Goal: Communication & Community: Answer question/provide support

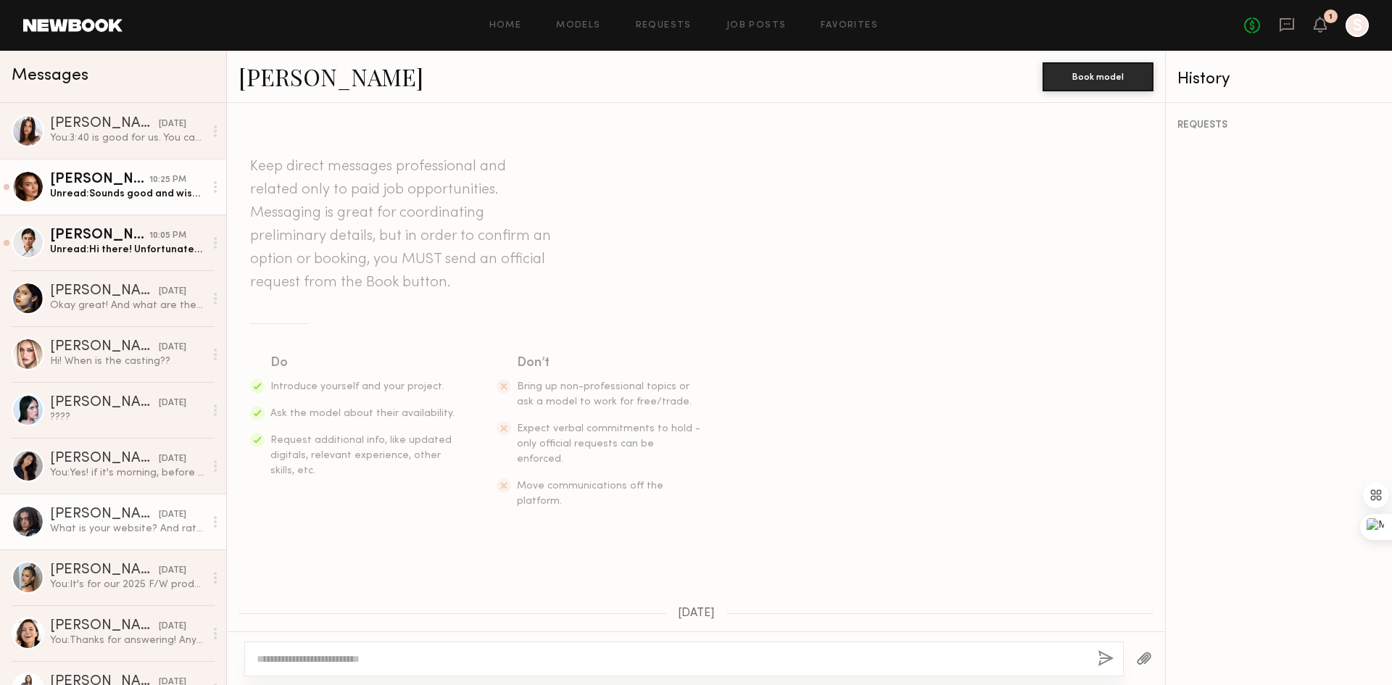
scroll to position [463, 0]
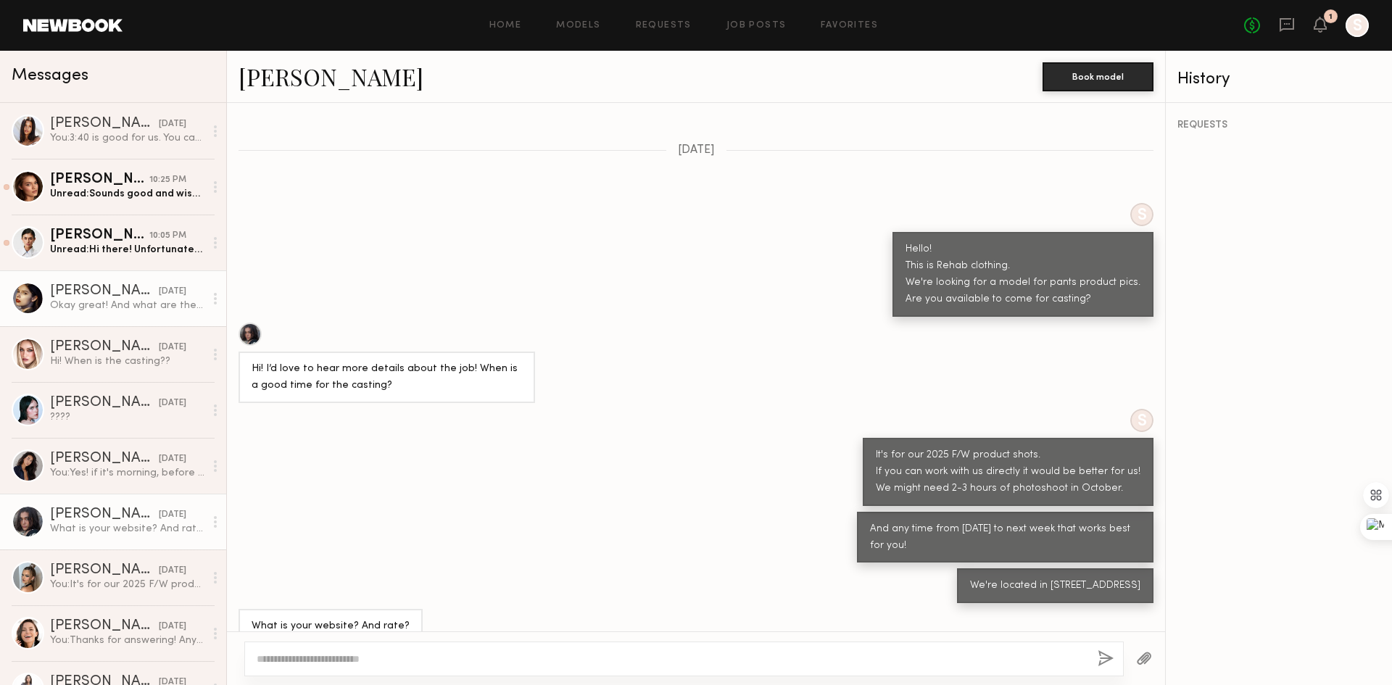
click at [99, 275] on link "[PERSON_NAME] [DATE] Okay great! And what are the job details?" at bounding box center [113, 298] width 226 height 56
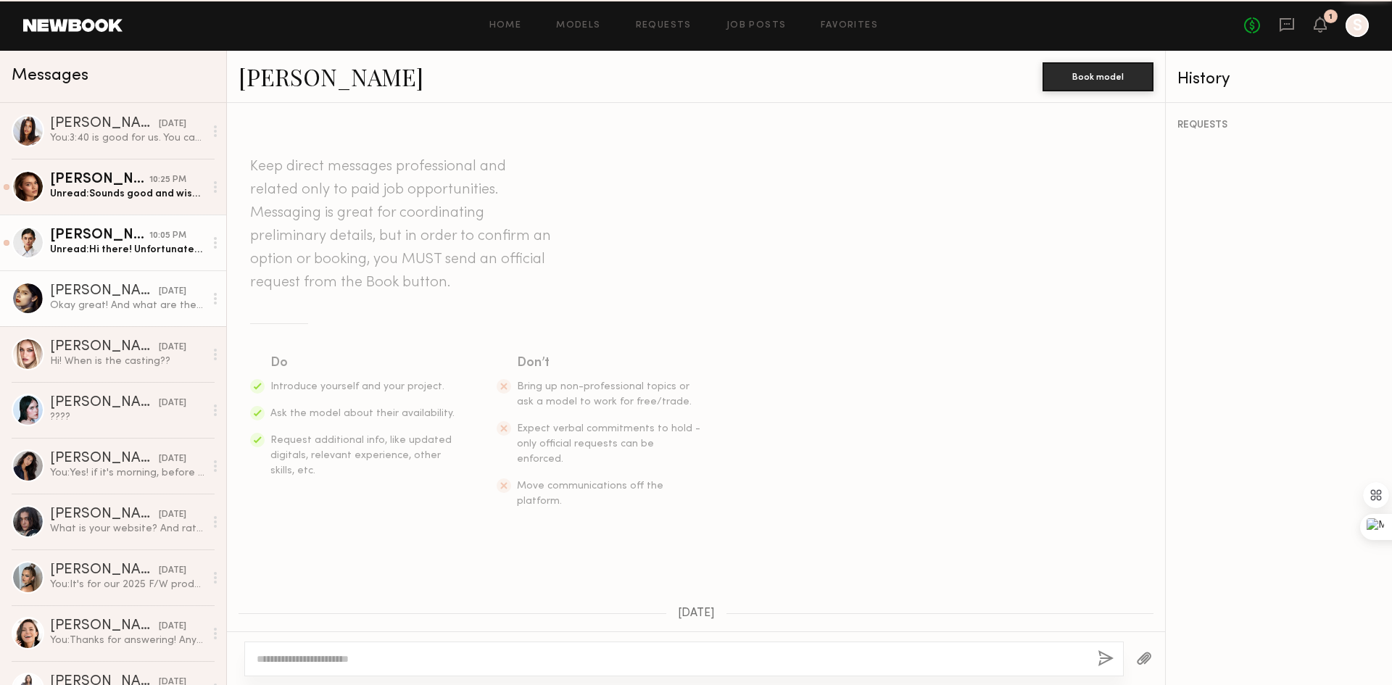
scroll to position [479, 0]
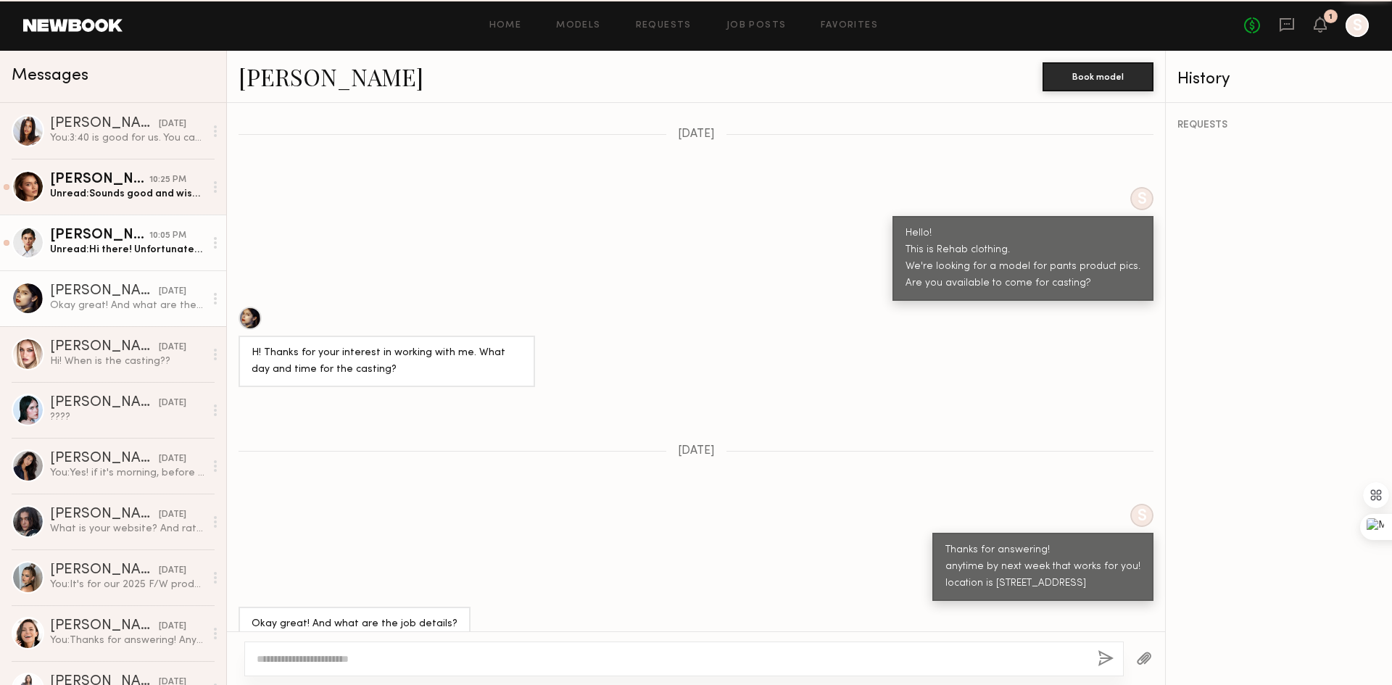
click at [107, 253] on div "Unread: Hi there! Unfortunately I had a last minute conflict and won’t be able …" at bounding box center [127, 250] width 154 height 14
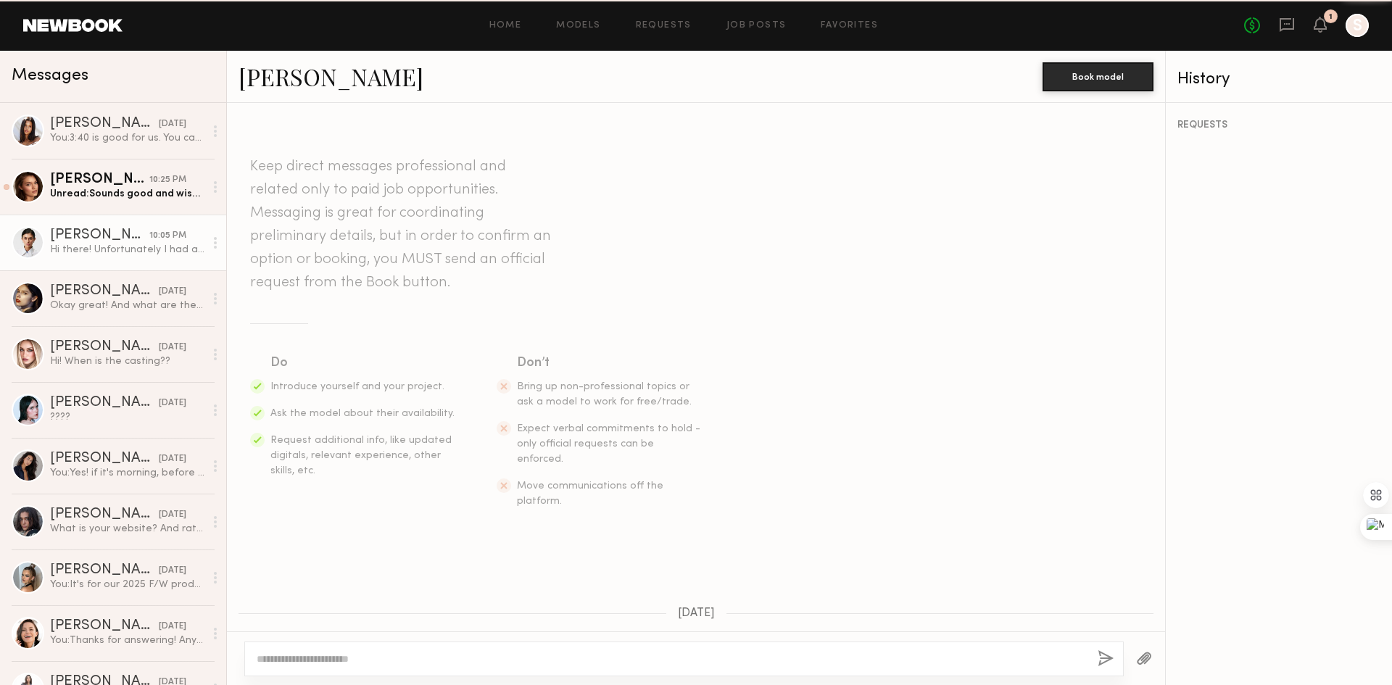
scroll to position [775, 0]
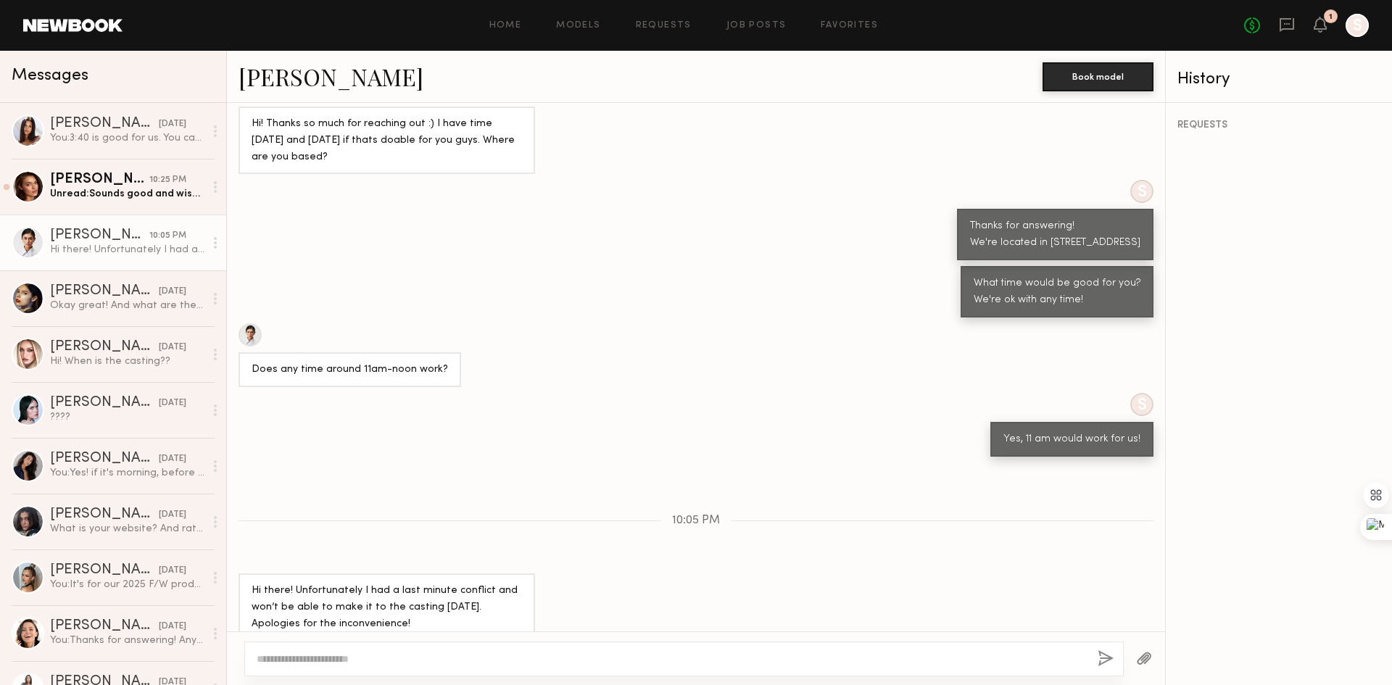
click at [434, 668] on div at bounding box center [683, 659] width 879 height 35
click at [439, 655] on textarea at bounding box center [671, 659] width 829 height 14
type textarea "*"
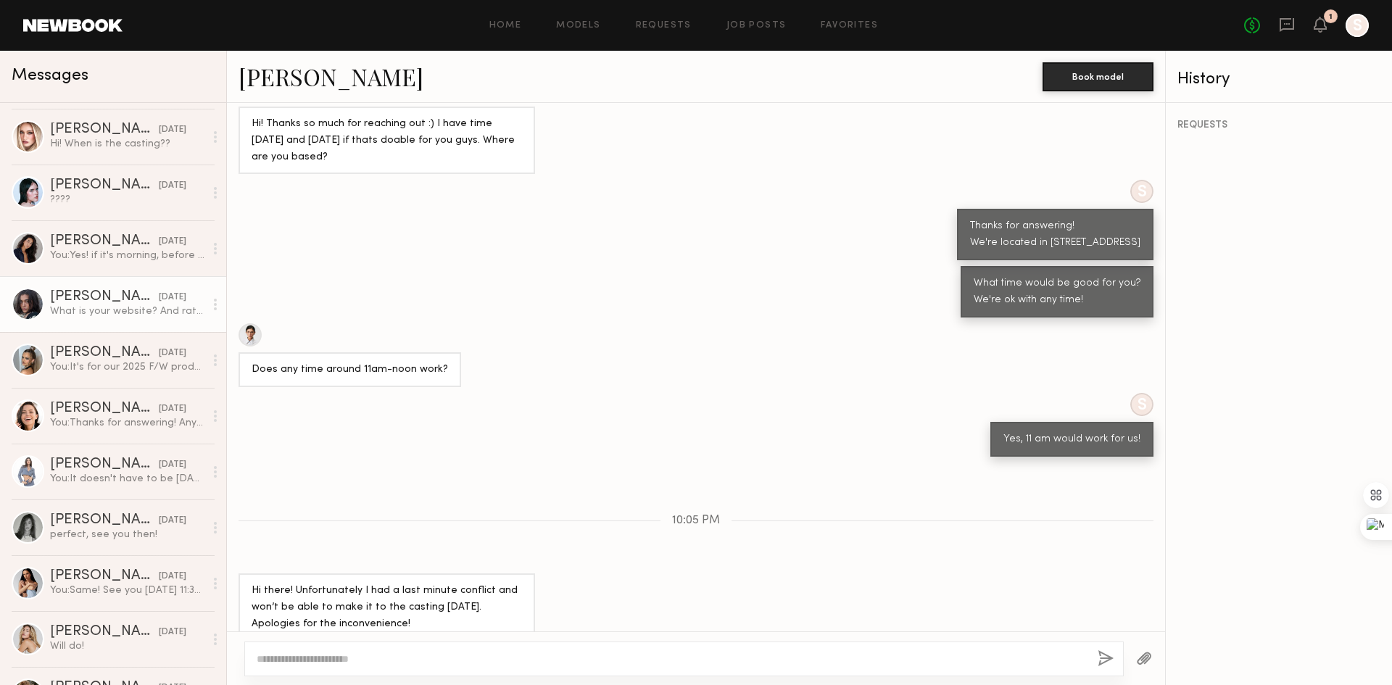
scroll to position [290, 0]
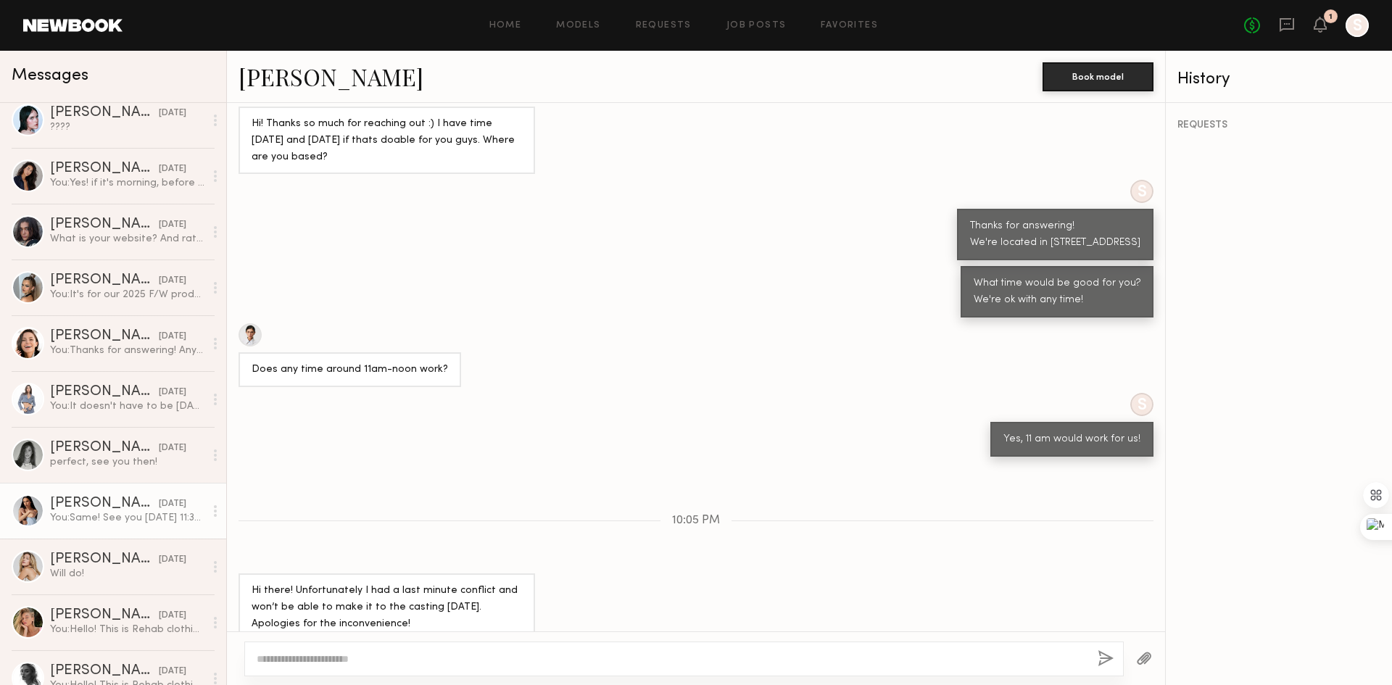
click at [112, 513] on div "You: Same! See you [DATE] 11:30 am!" at bounding box center [127, 518] width 154 height 14
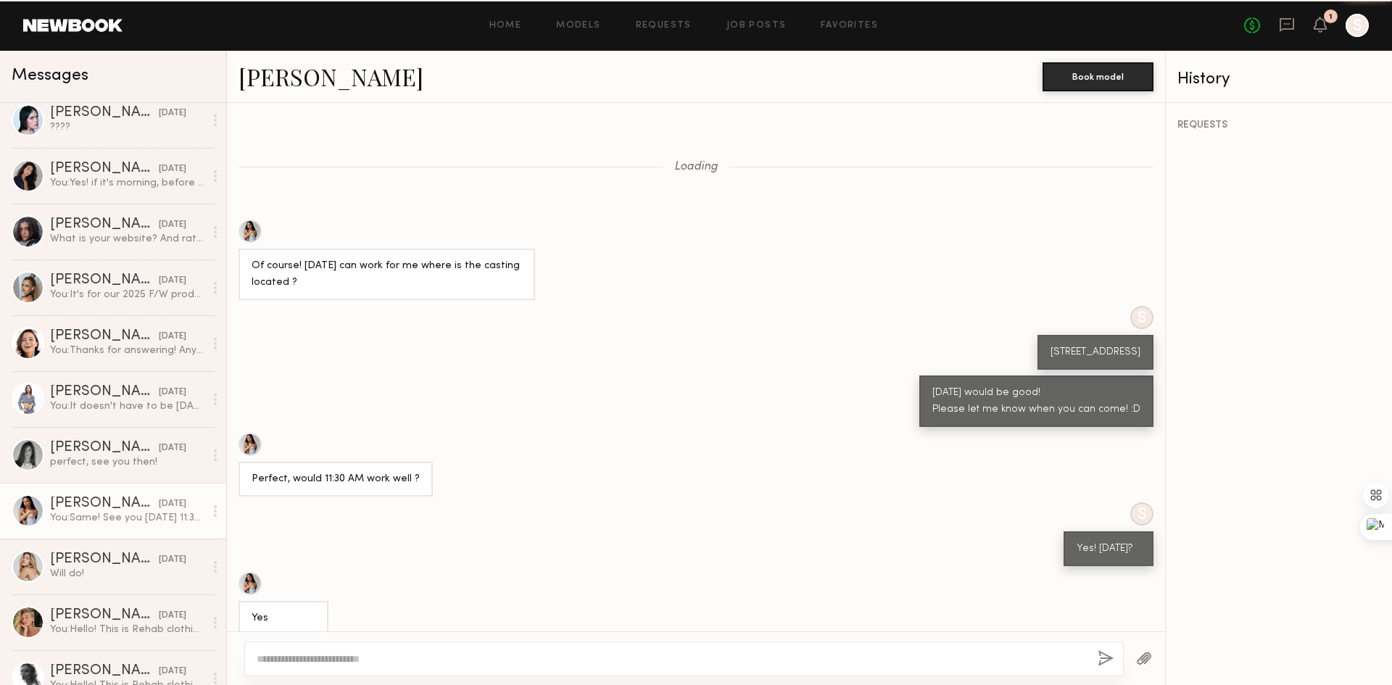
scroll to position [255, 0]
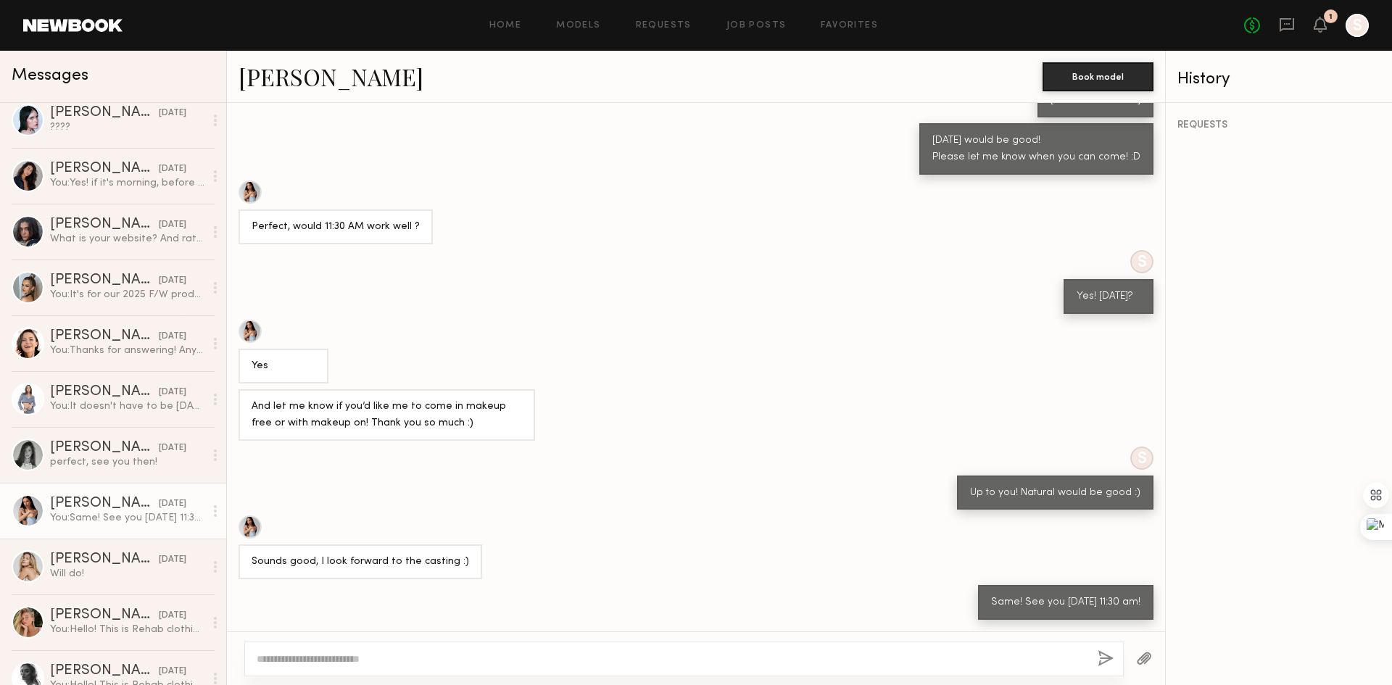
click at [248, 189] on div at bounding box center [249, 192] width 23 height 23
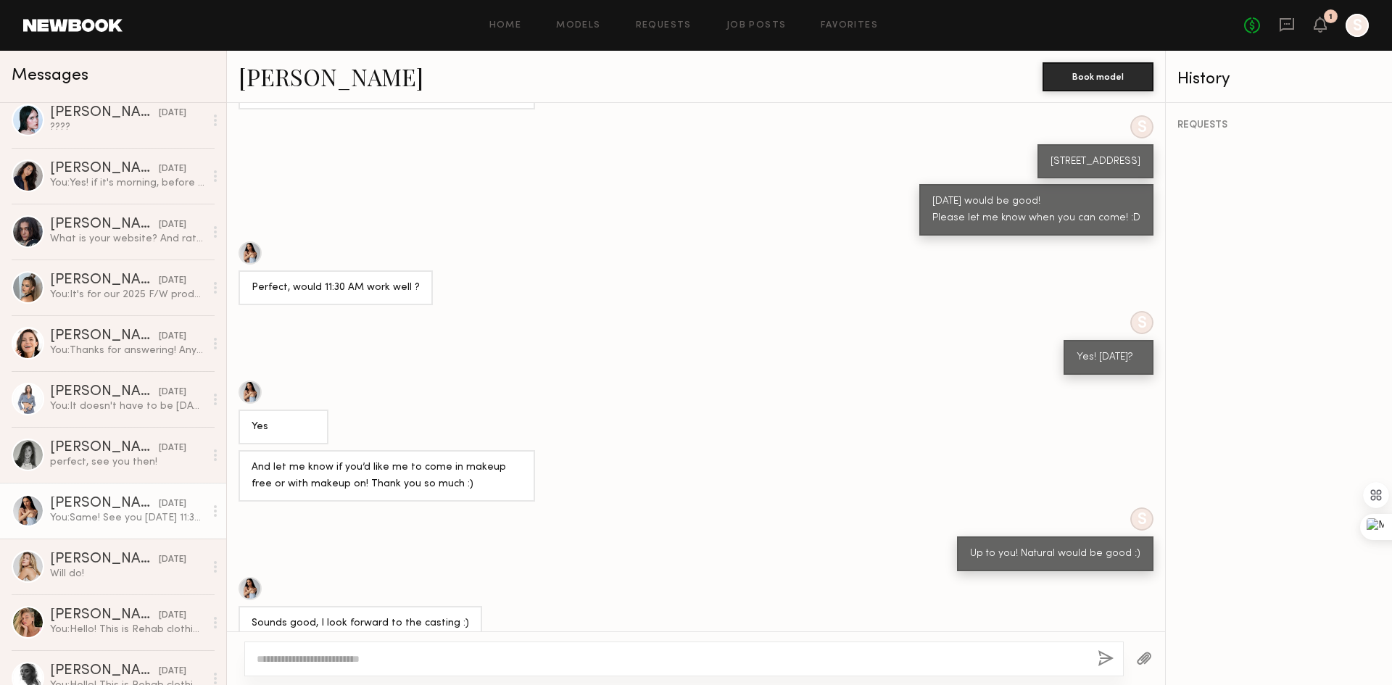
scroll to position [967, 0]
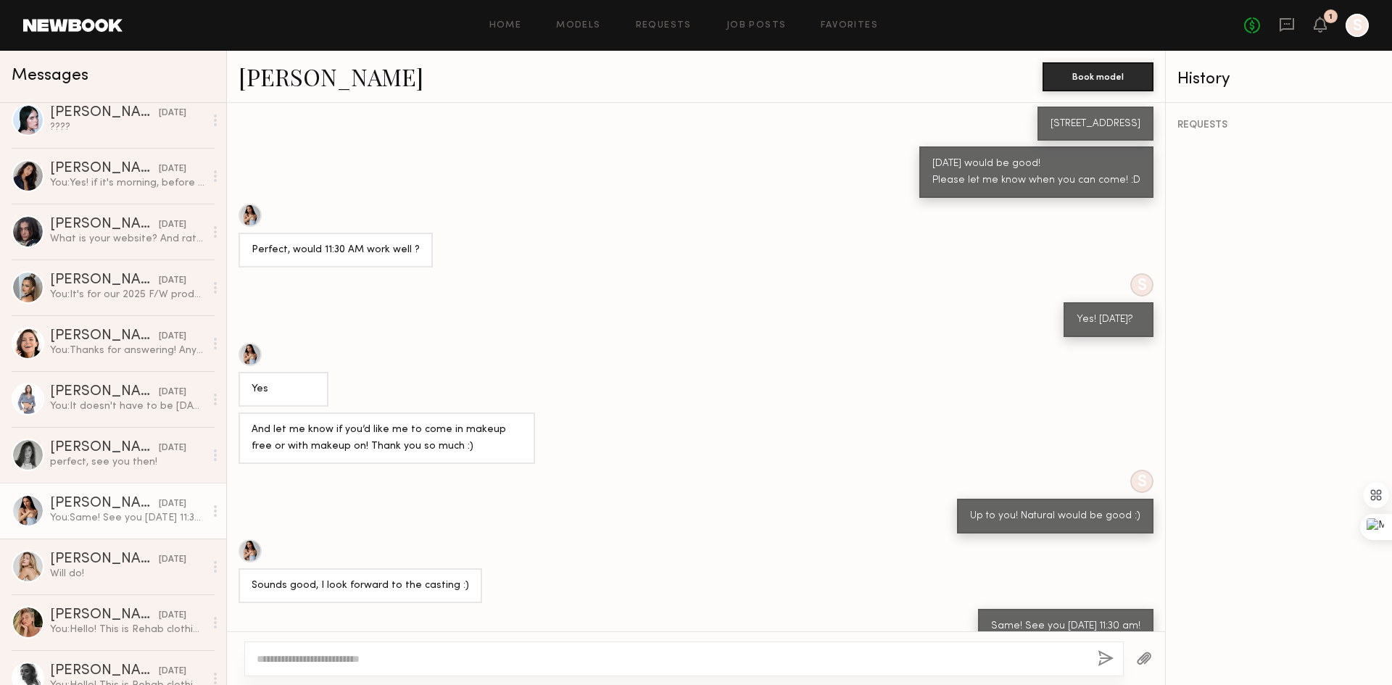
click at [473, 658] on textarea at bounding box center [671, 659] width 829 height 14
type textarea "**********"
click at [1108, 654] on button "button" at bounding box center [1106, 659] width 16 height 18
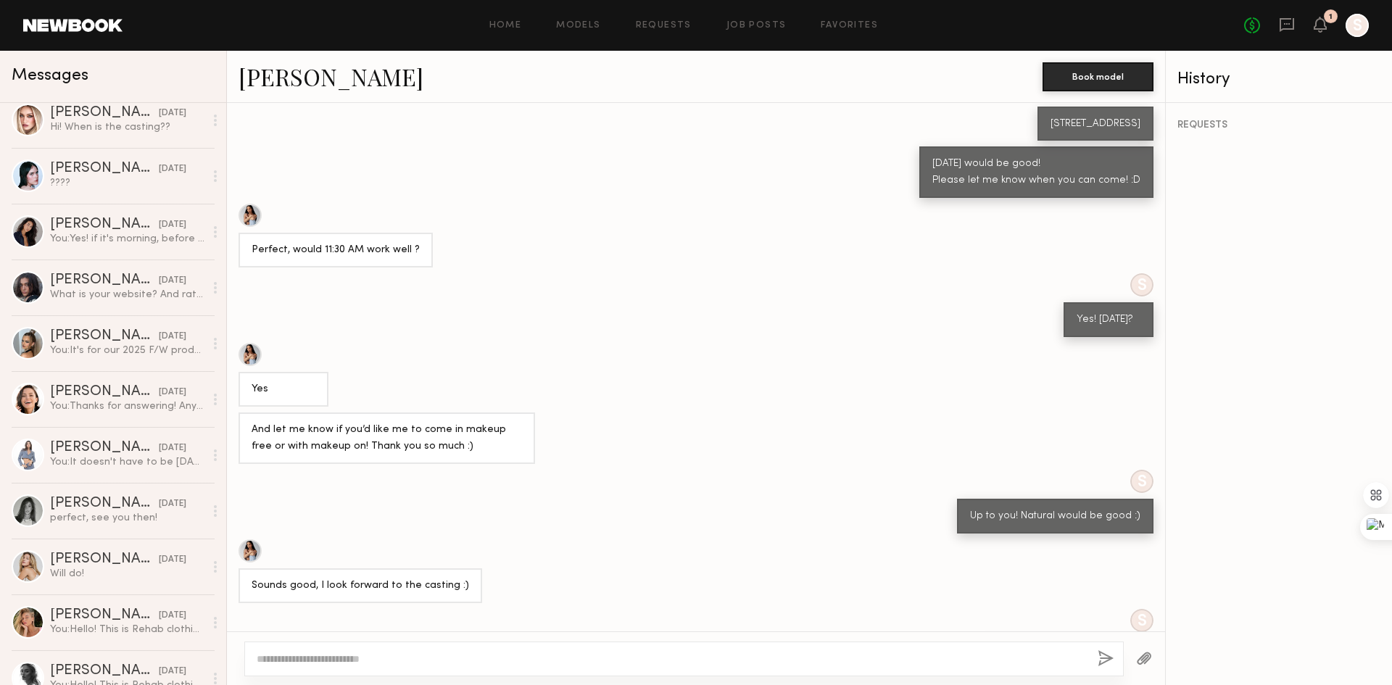
scroll to position [0, 0]
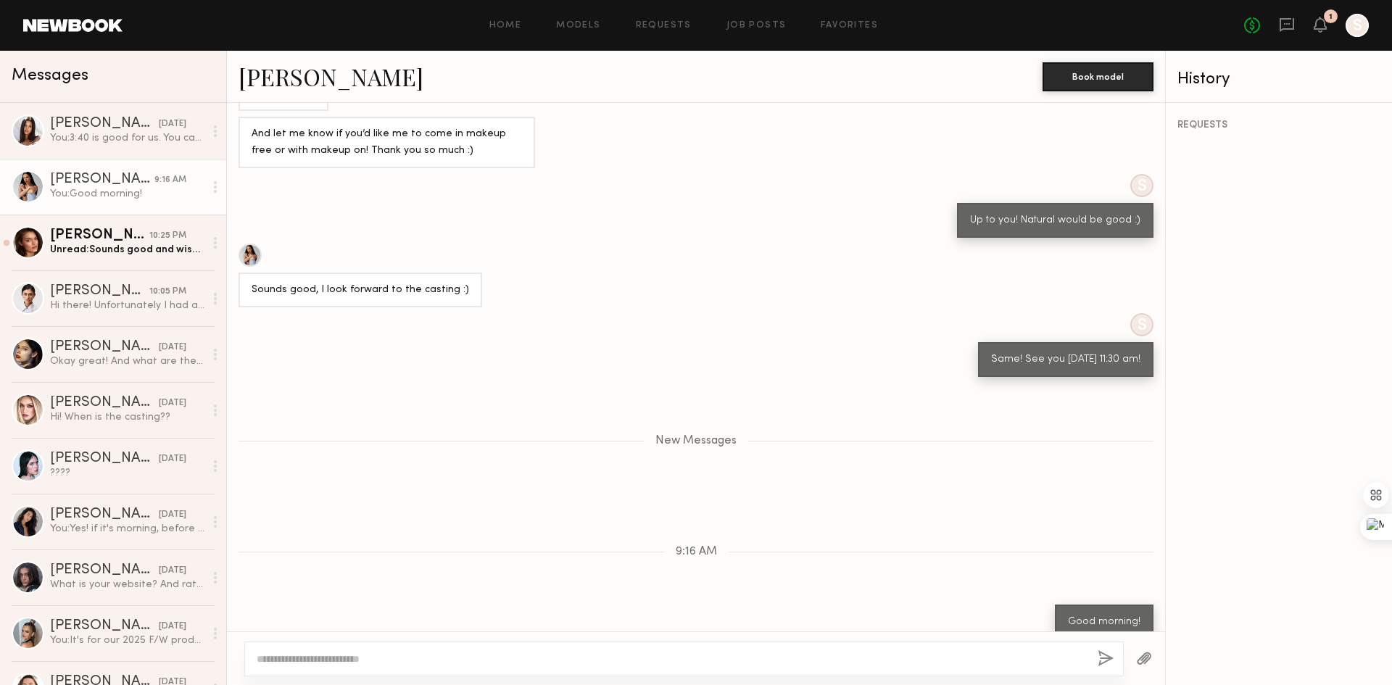
click at [1032, 658] on textarea at bounding box center [671, 659] width 829 height 14
type textarea "*"
click at [111, 263] on link "Oleksa K. 10:25 PM Unread: Sounds good and wishing you a successful shoot this …" at bounding box center [113, 243] width 226 height 56
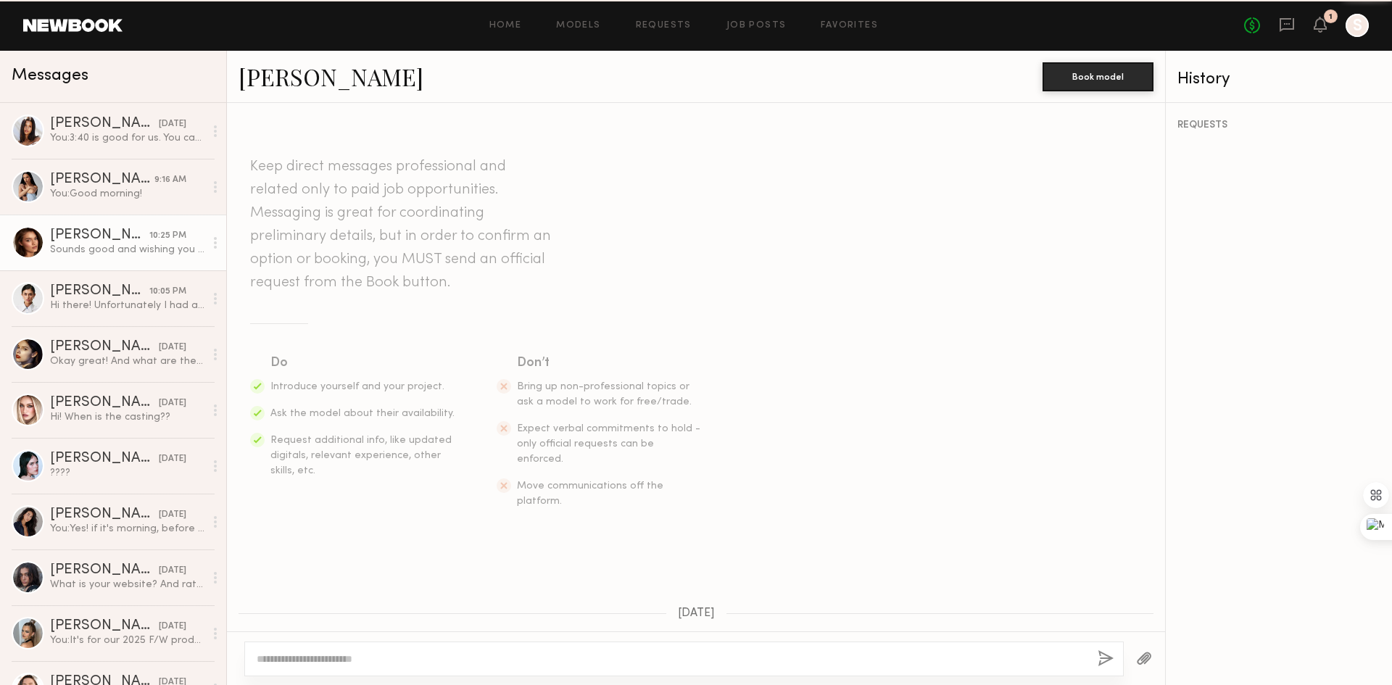
scroll to position [1040, 0]
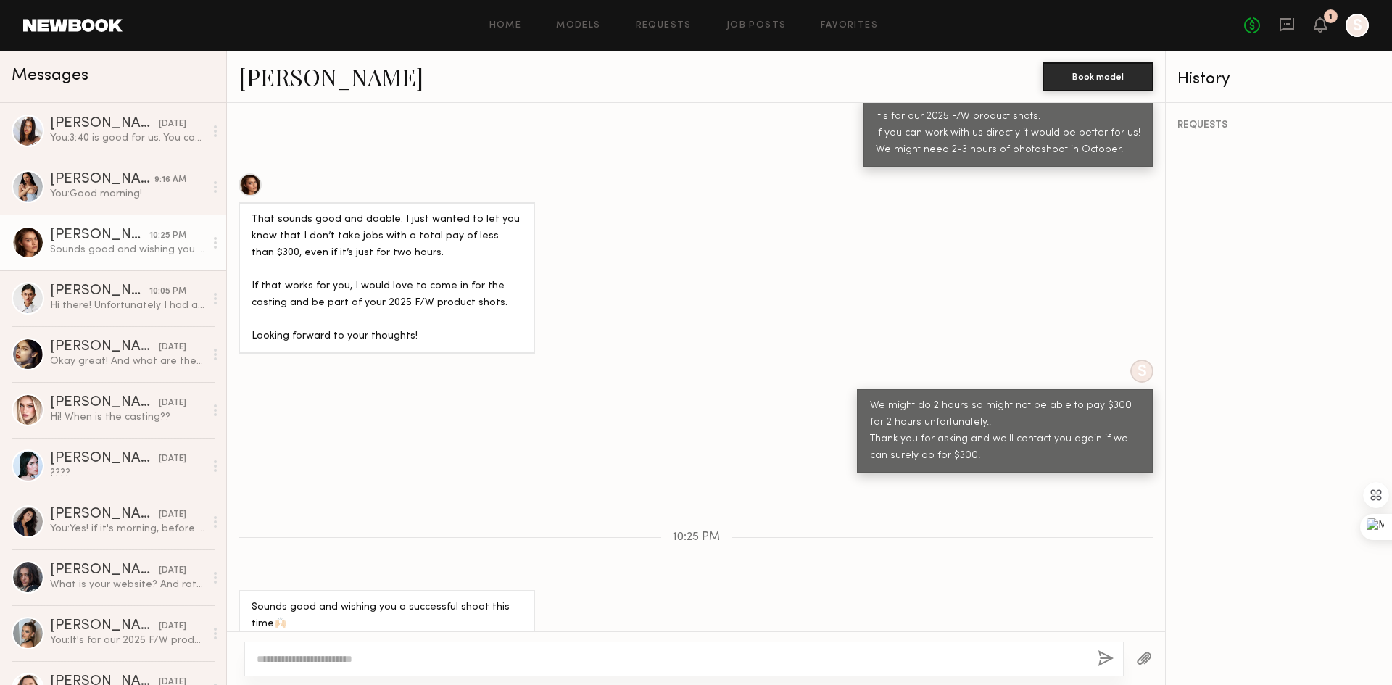
click at [392, 420] on div "S We might do 2 hours so might not be able to pay $300 for 2 hours unfortunatel…" at bounding box center [696, 417] width 938 height 114
click at [534, 482] on div "Keep direct messages professional and related only to paid job opportunities. M…" at bounding box center [696, 367] width 938 height 528
click at [503, 466] on div "Keep direct messages professional and related only to paid job opportunities. M…" at bounding box center [696, 367] width 938 height 528
click at [503, 465] on div "Keep direct messages professional and related only to paid job opportunities. M…" at bounding box center [696, 367] width 938 height 528
click at [407, 652] on textarea at bounding box center [671, 659] width 829 height 14
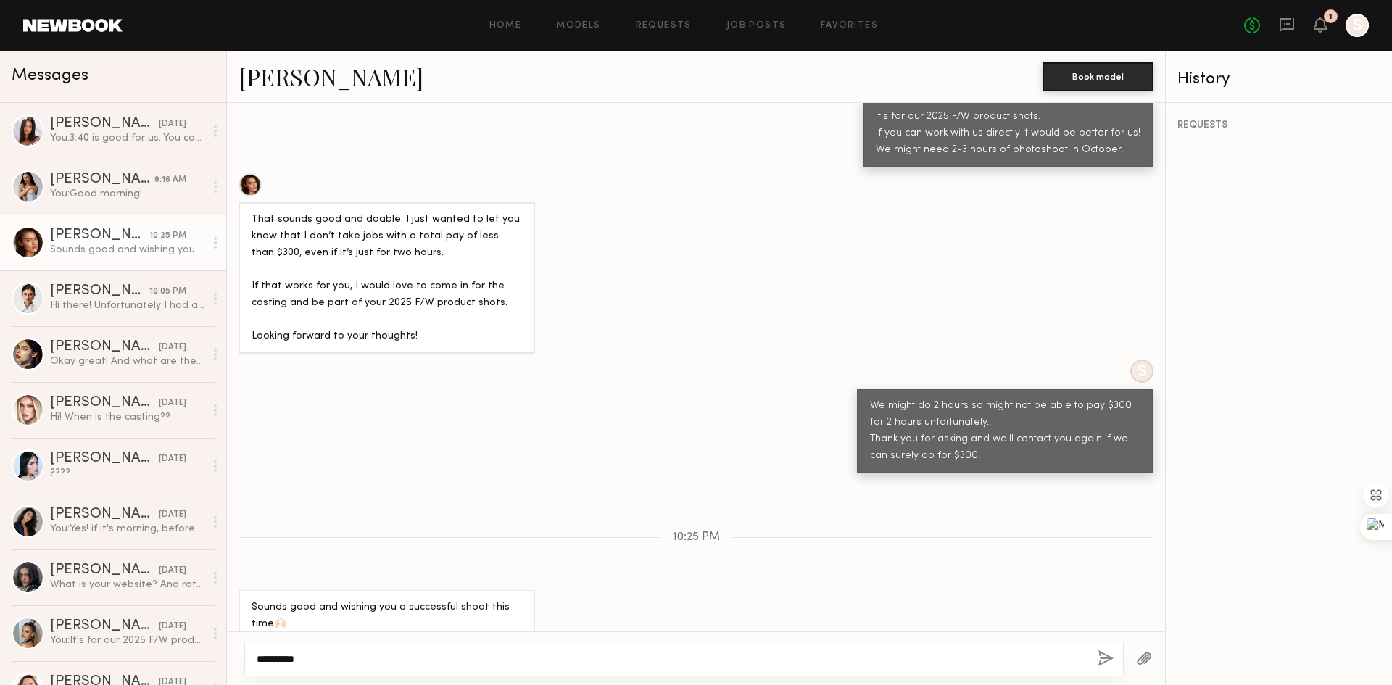
type textarea "**********"
click at [1111, 658] on button "button" at bounding box center [1106, 659] width 16 height 18
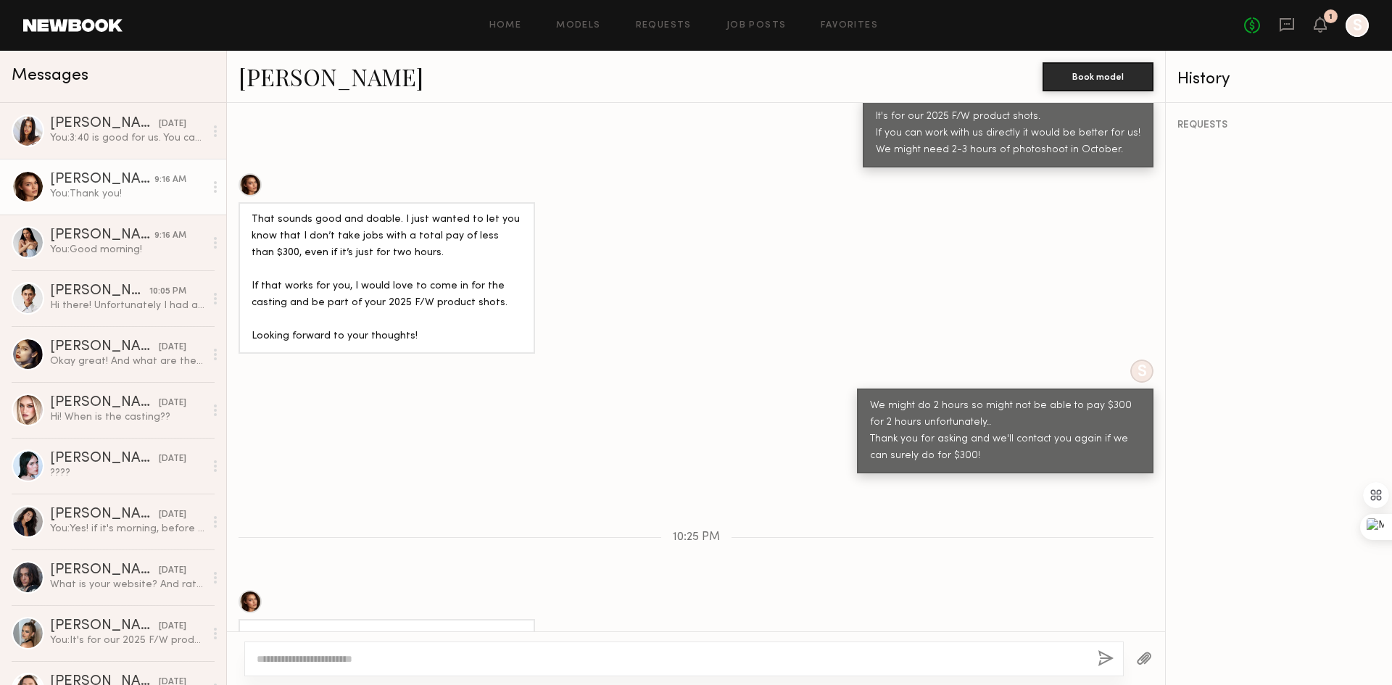
scroll to position [1336, 0]
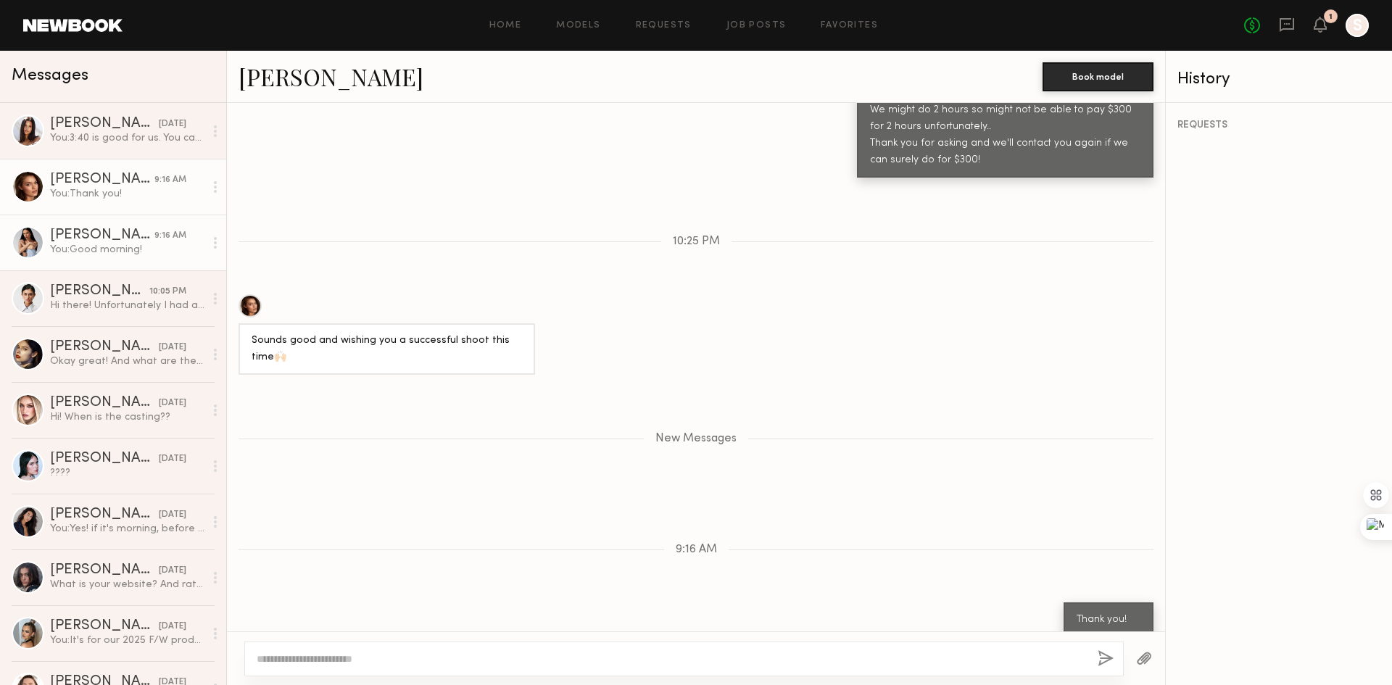
click at [105, 252] on div "You: Good morning!" at bounding box center [127, 250] width 154 height 14
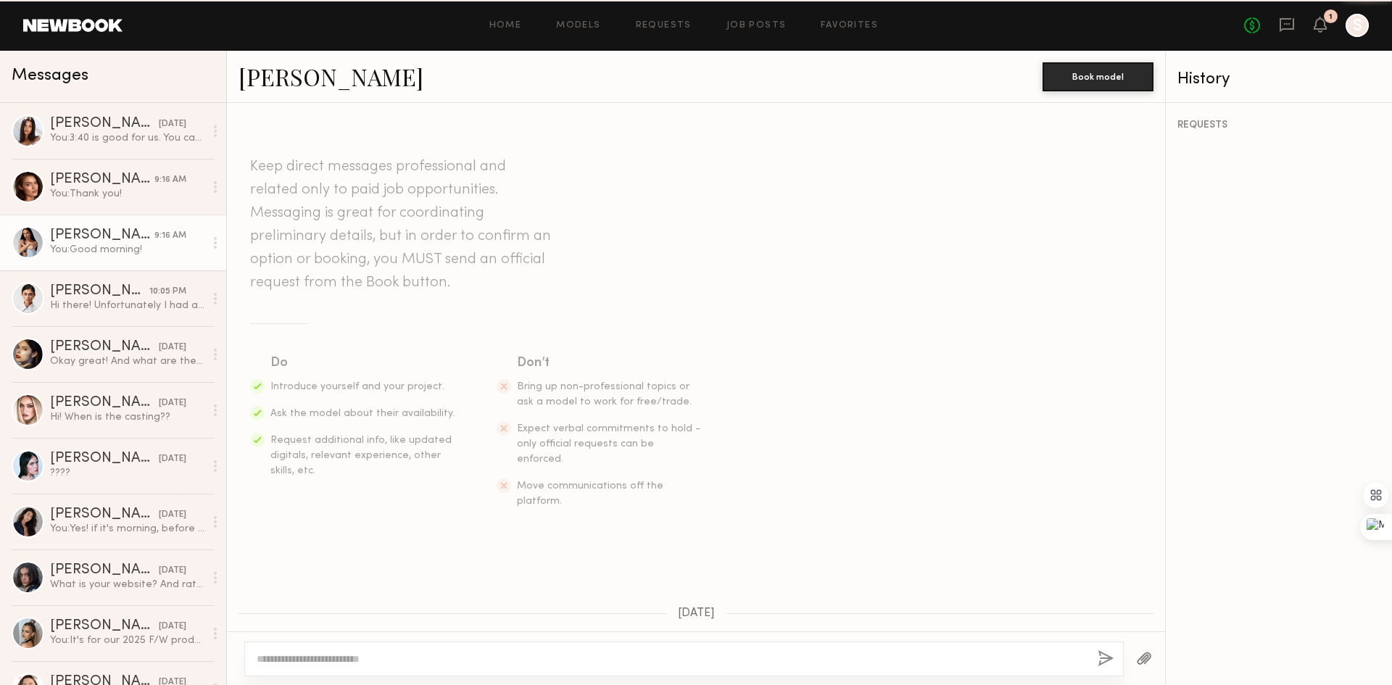
scroll to position [1150, 0]
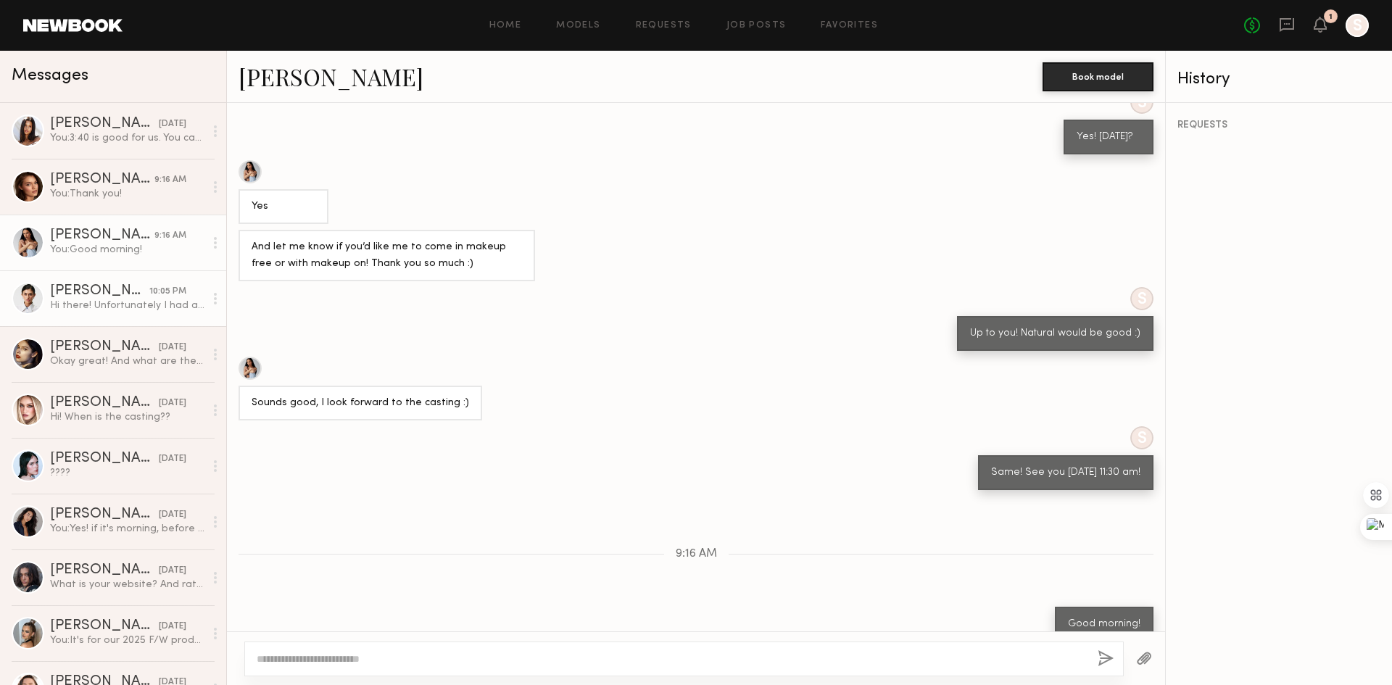
click at [118, 308] on div "Hi there! Unfortunately I had a last minute conflict and won’t be able to make …" at bounding box center [127, 306] width 154 height 14
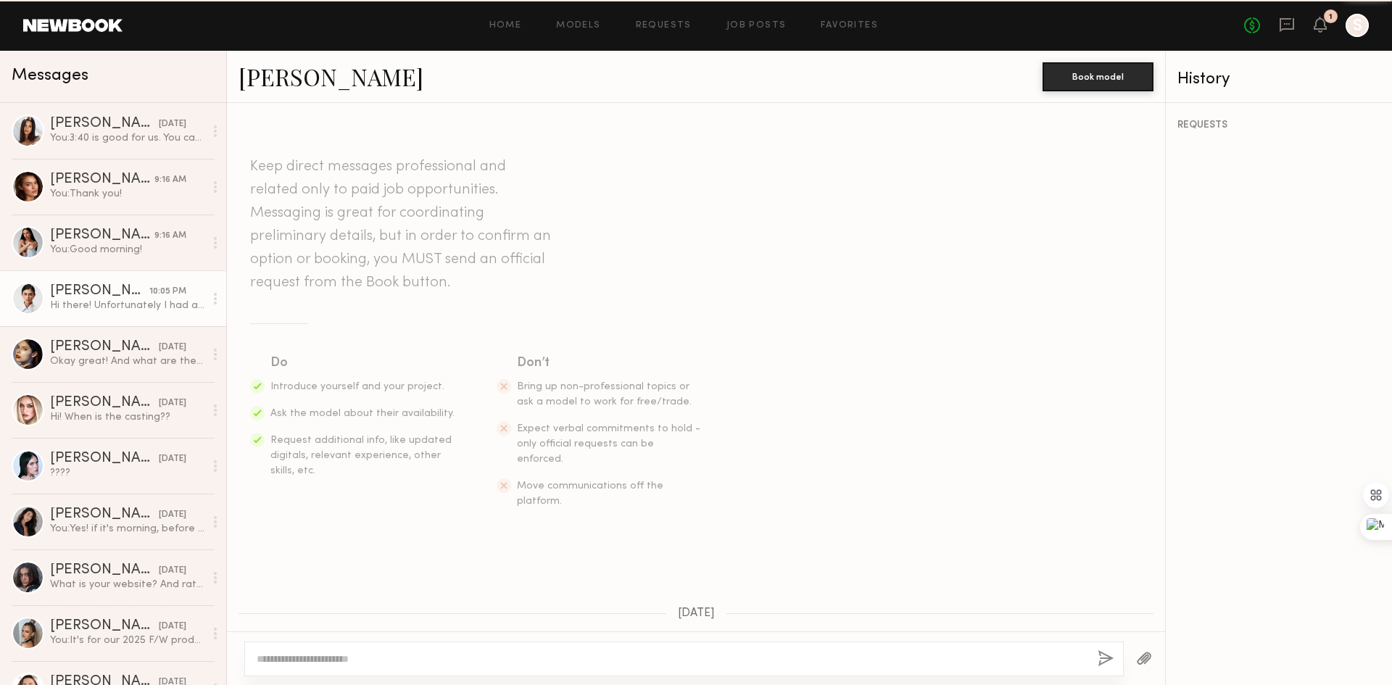
scroll to position [775, 0]
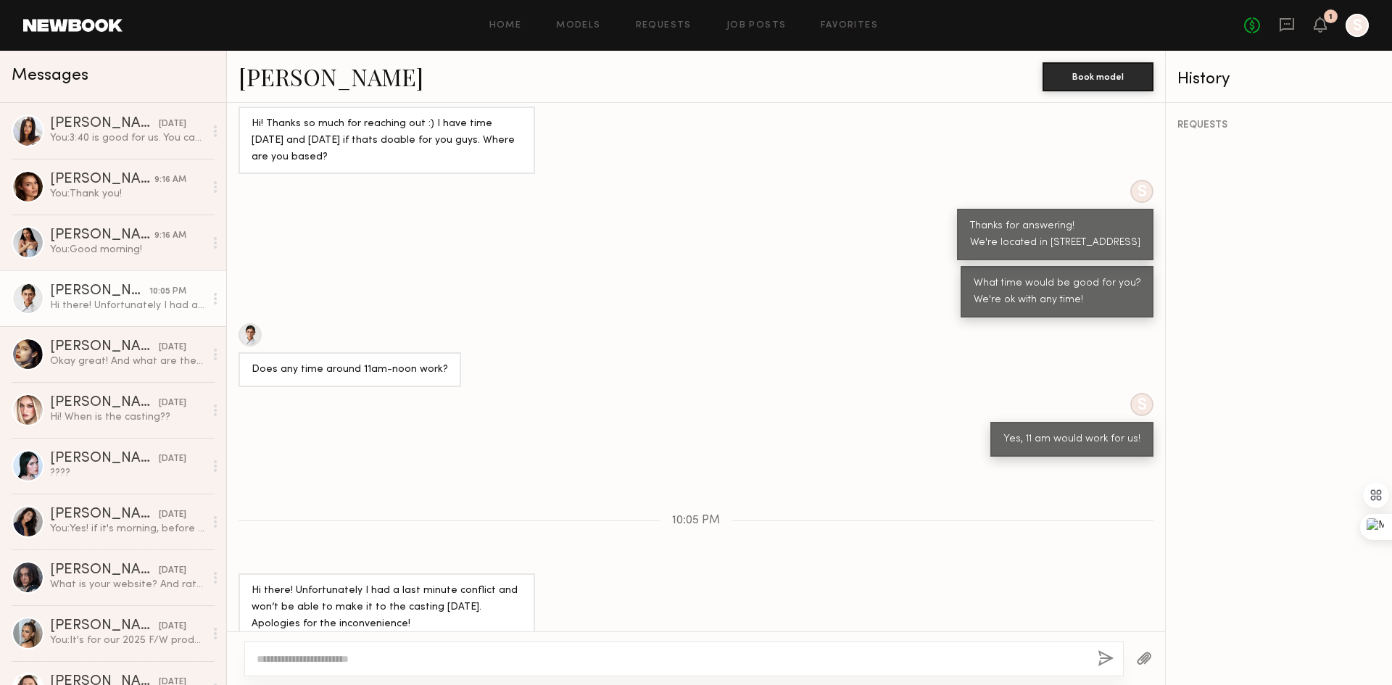
click at [539, 666] on div at bounding box center [683, 659] width 879 height 35
click at [557, 658] on textarea at bounding box center [671, 659] width 829 height 14
type textarea "**********"
click at [1108, 662] on button "button" at bounding box center [1106, 659] width 16 height 18
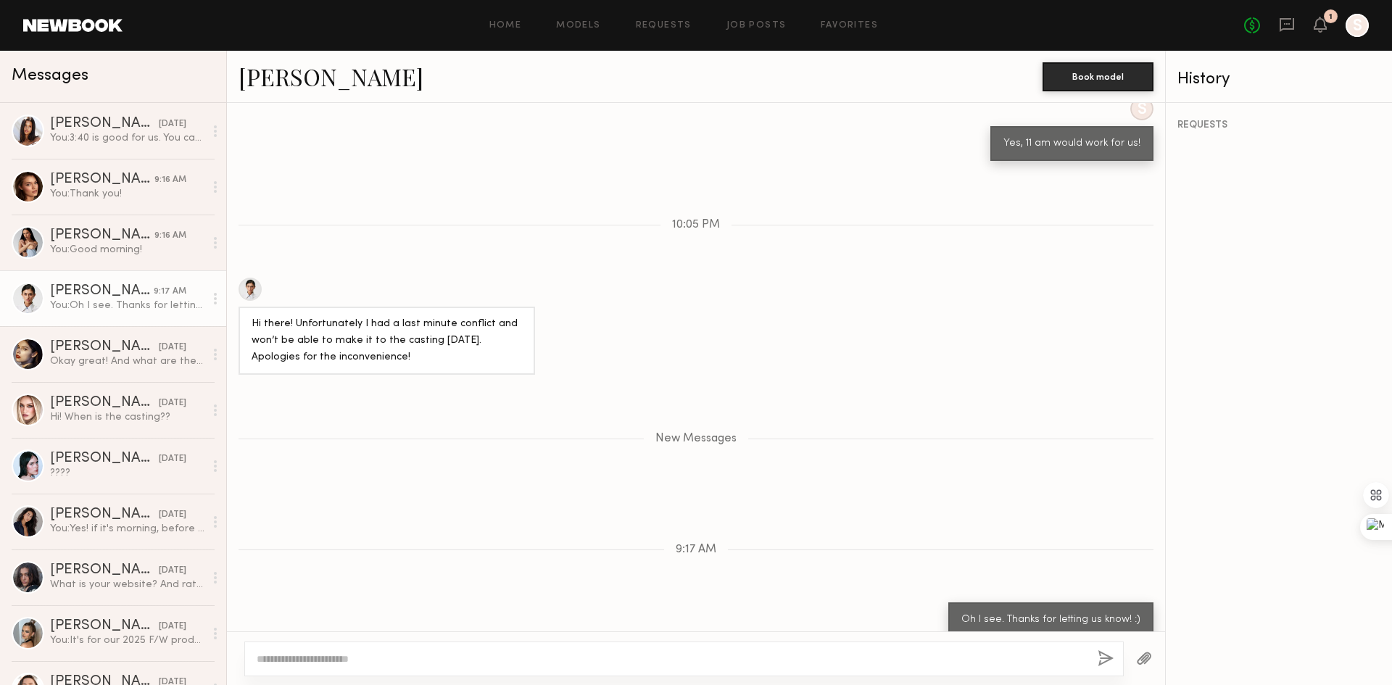
click at [248, 278] on div at bounding box center [249, 289] width 23 height 23
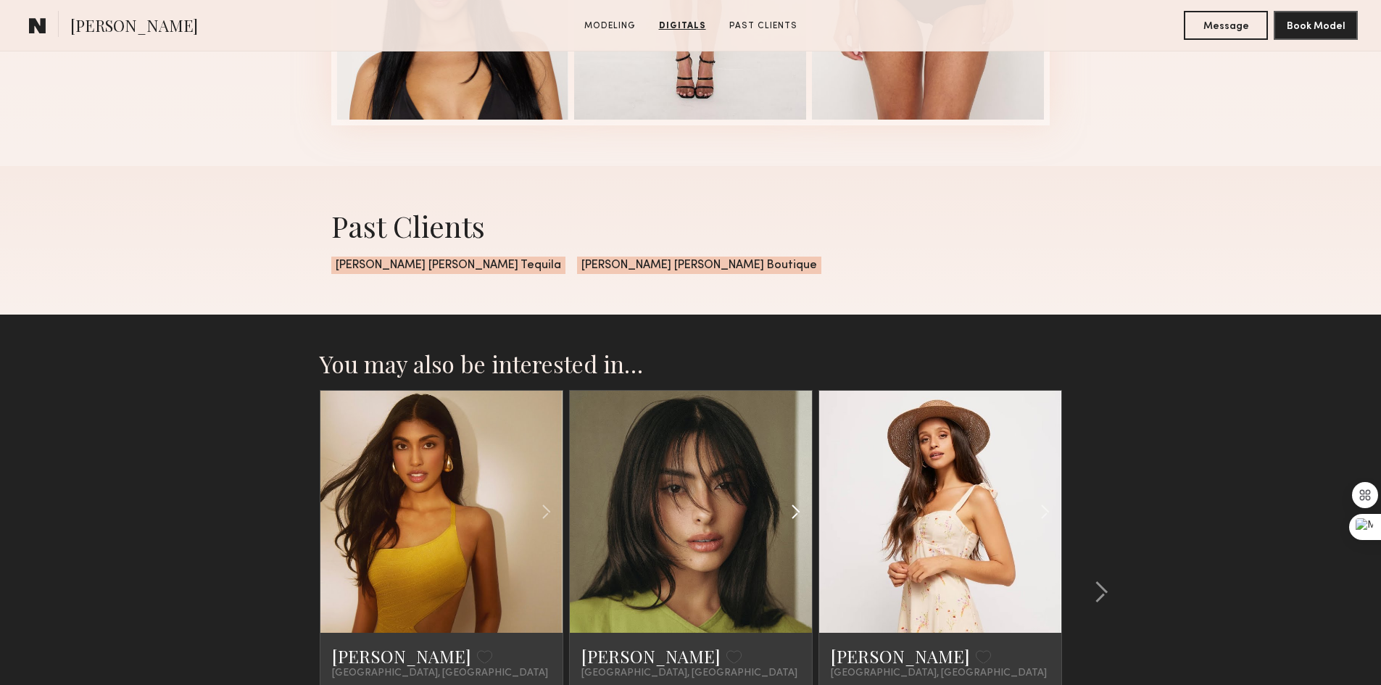
scroll to position [2030, 0]
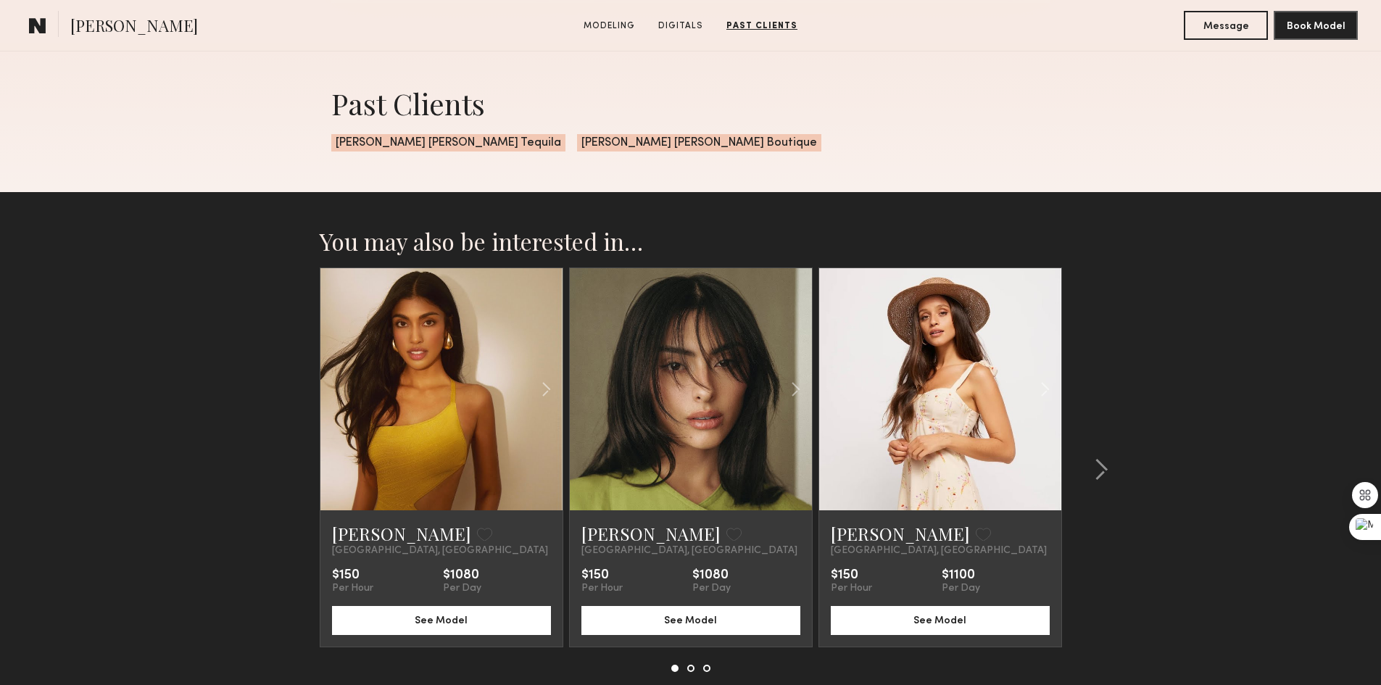
click at [577, 146] on span "Juliette Elise Boutique" at bounding box center [699, 142] width 244 height 17
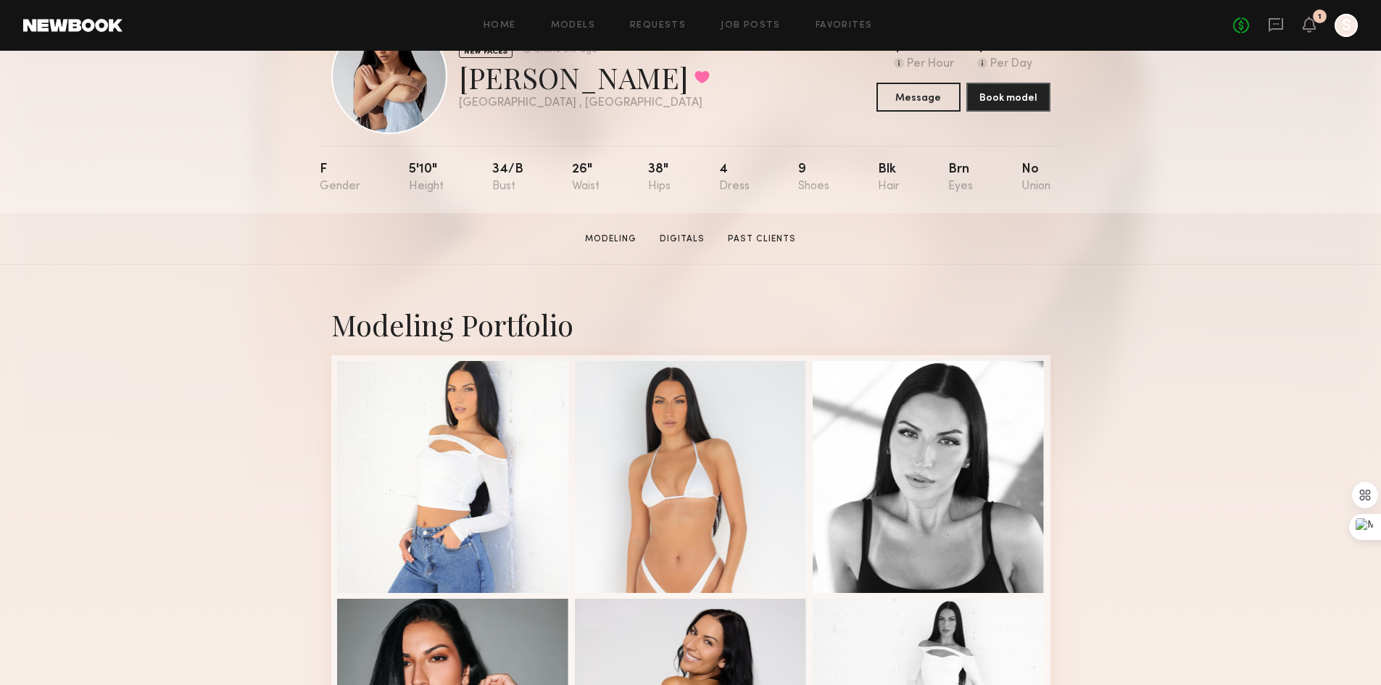
scroll to position [0, 0]
